Goal: Find contact information: Find contact information

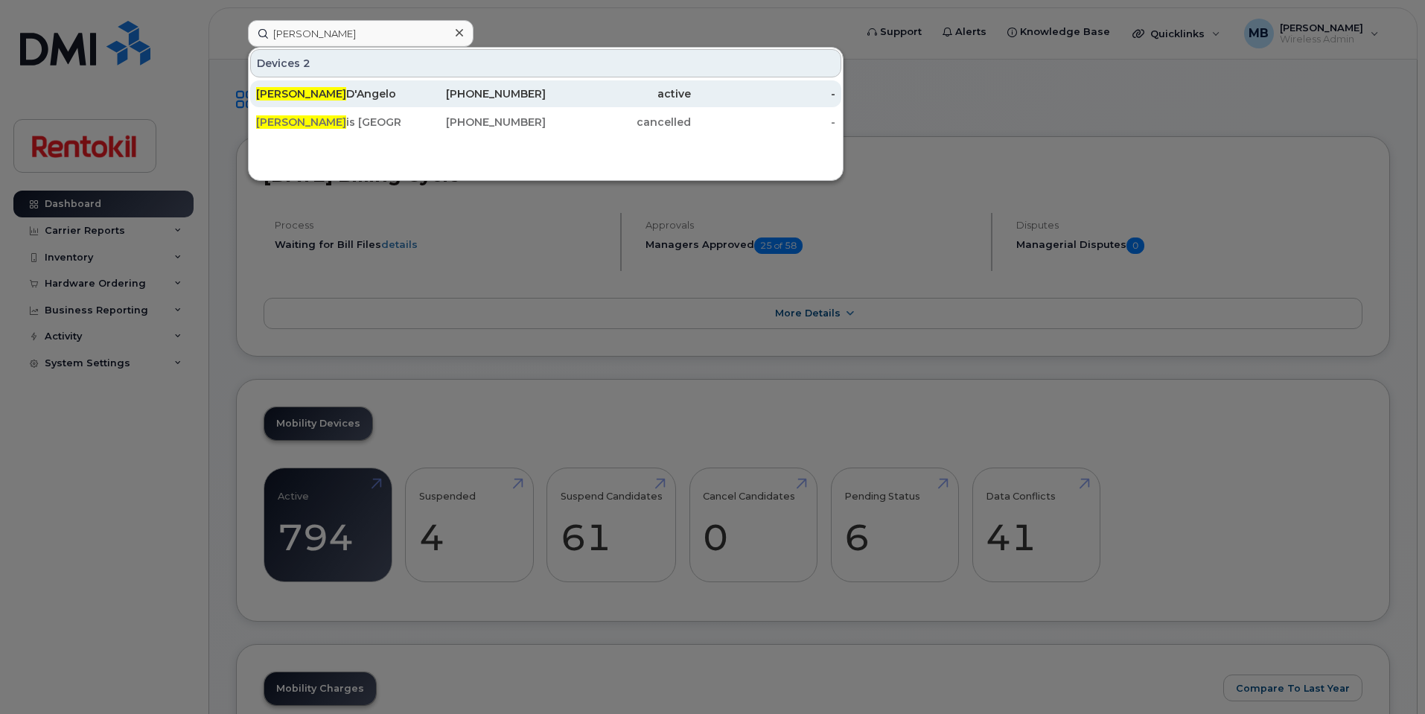
type input "[PERSON_NAME]"
click at [365, 95] on div "[PERSON_NAME]" at bounding box center [328, 93] width 145 height 15
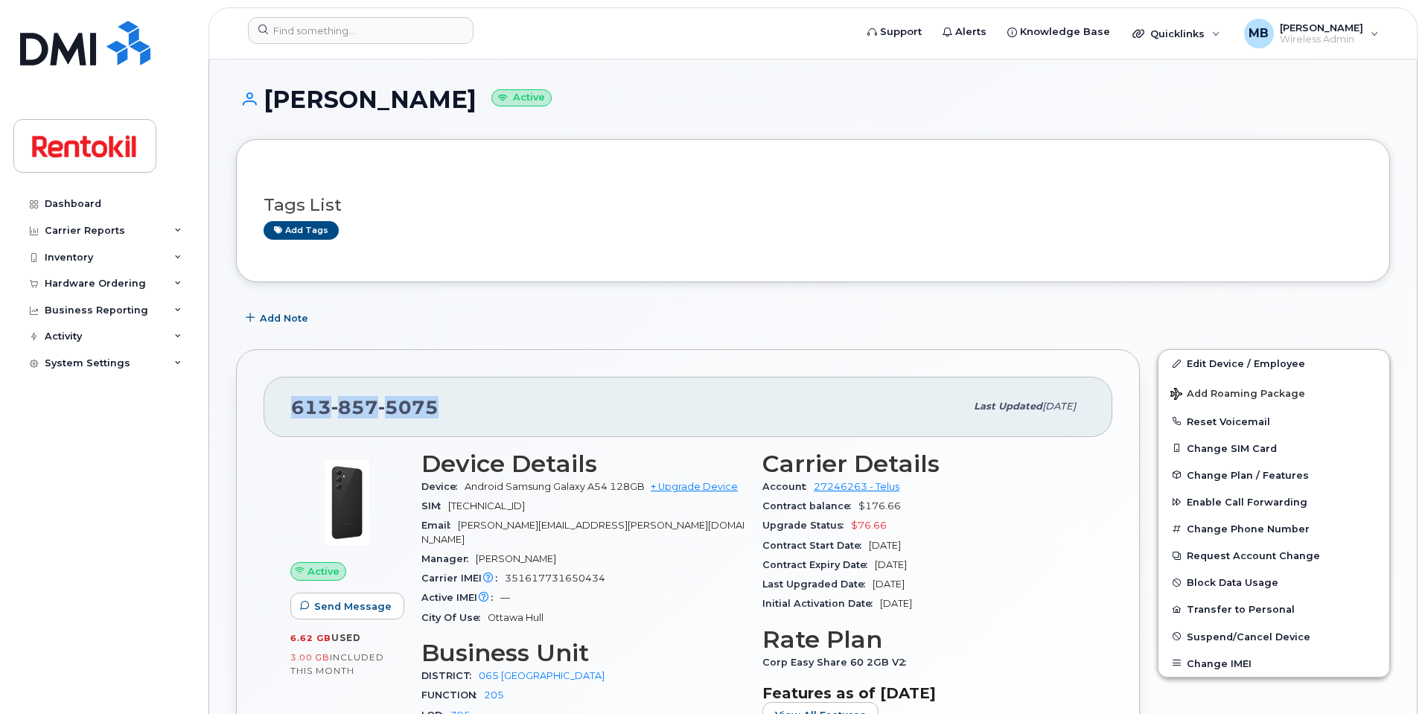
drag, startPoint x: 452, startPoint y: 418, endPoint x: 287, endPoint y: 417, distance: 164.6
click at [287, 417] on div "[PHONE_NUMBER] Last updated [DATE]" at bounding box center [688, 407] width 849 height 60
copy span "[PHONE_NUMBER]"
